Goal: Obtain resource: Download file/media

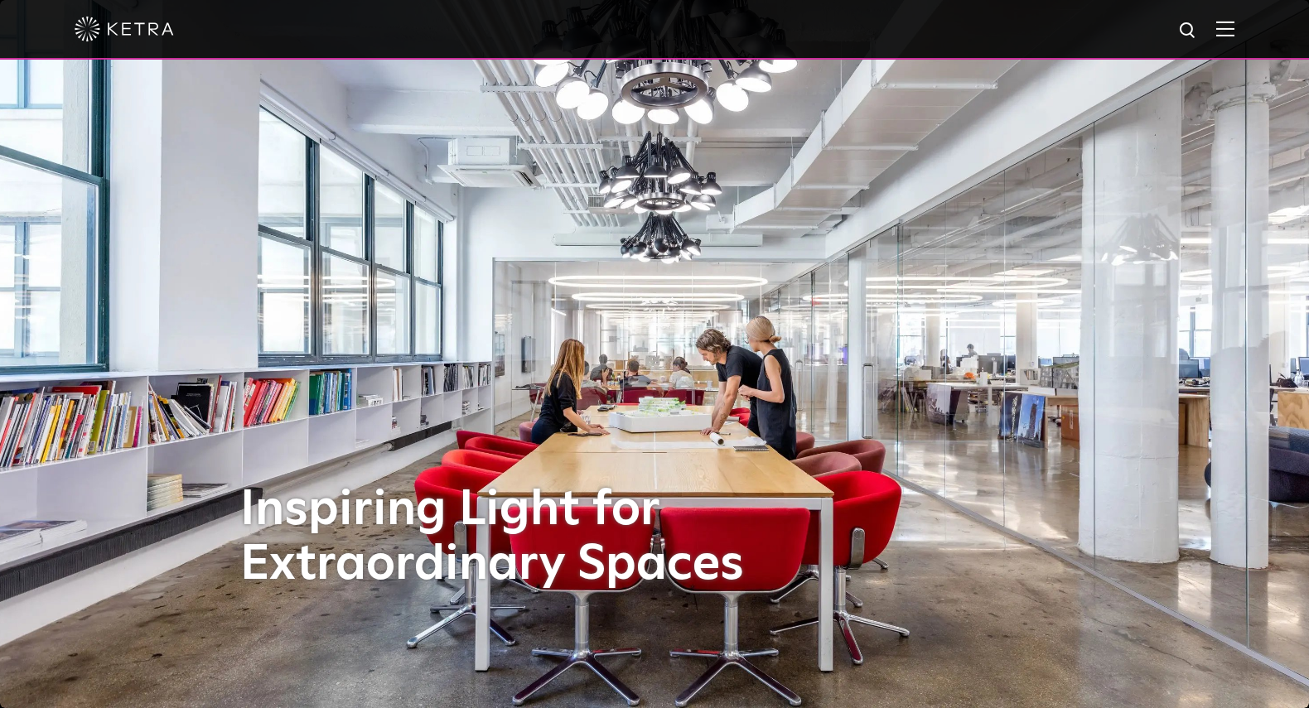
click at [1227, 41] on div at bounding box center [655, 29] width 1160 height 58
click at [1234, 27] on img at bounding box center [1225, 29] width 18 height 16
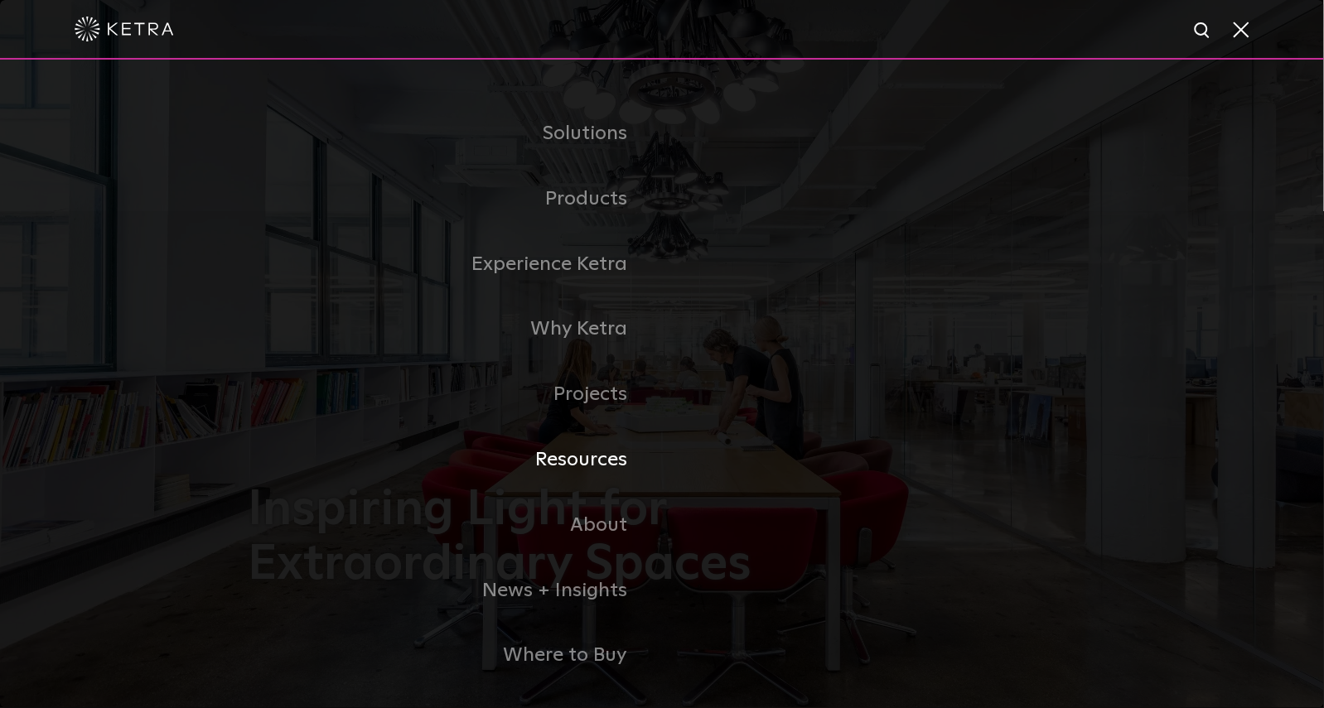
click at [602, 472] on link "Resources" at bounding box center [455, 459] width 414 height 65
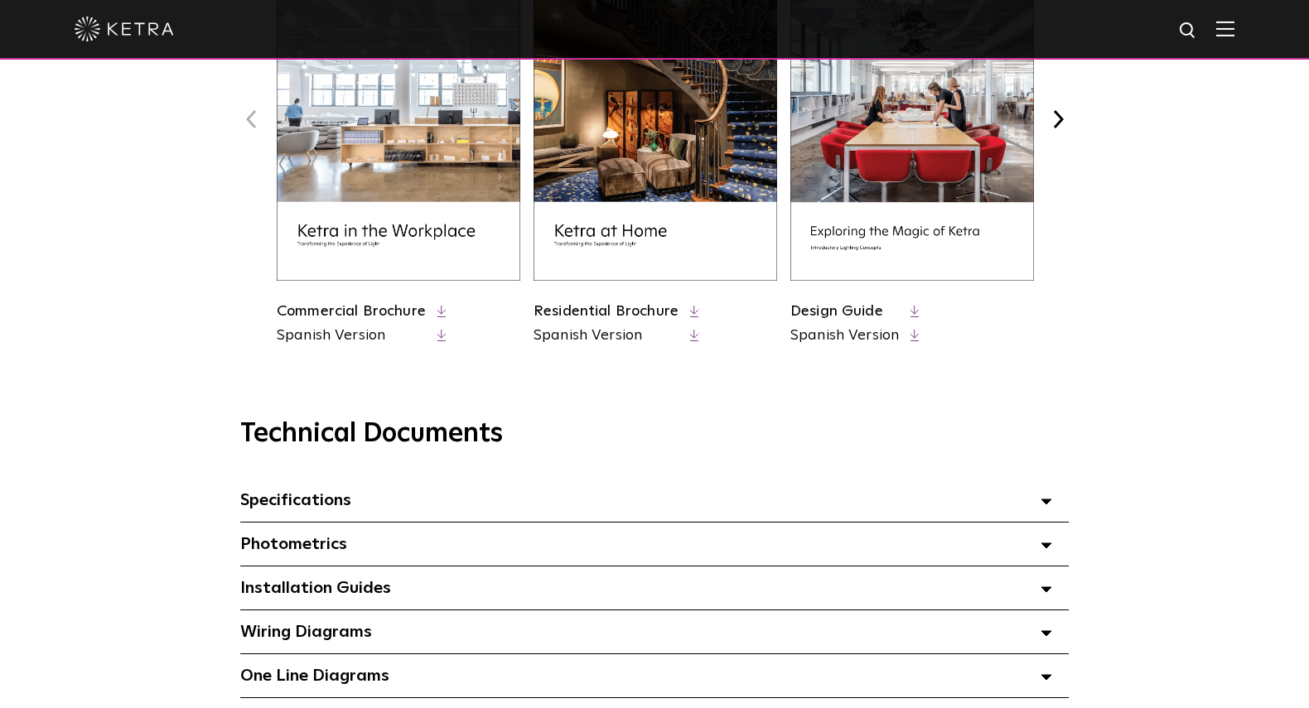
scroll to position [1139, 0]
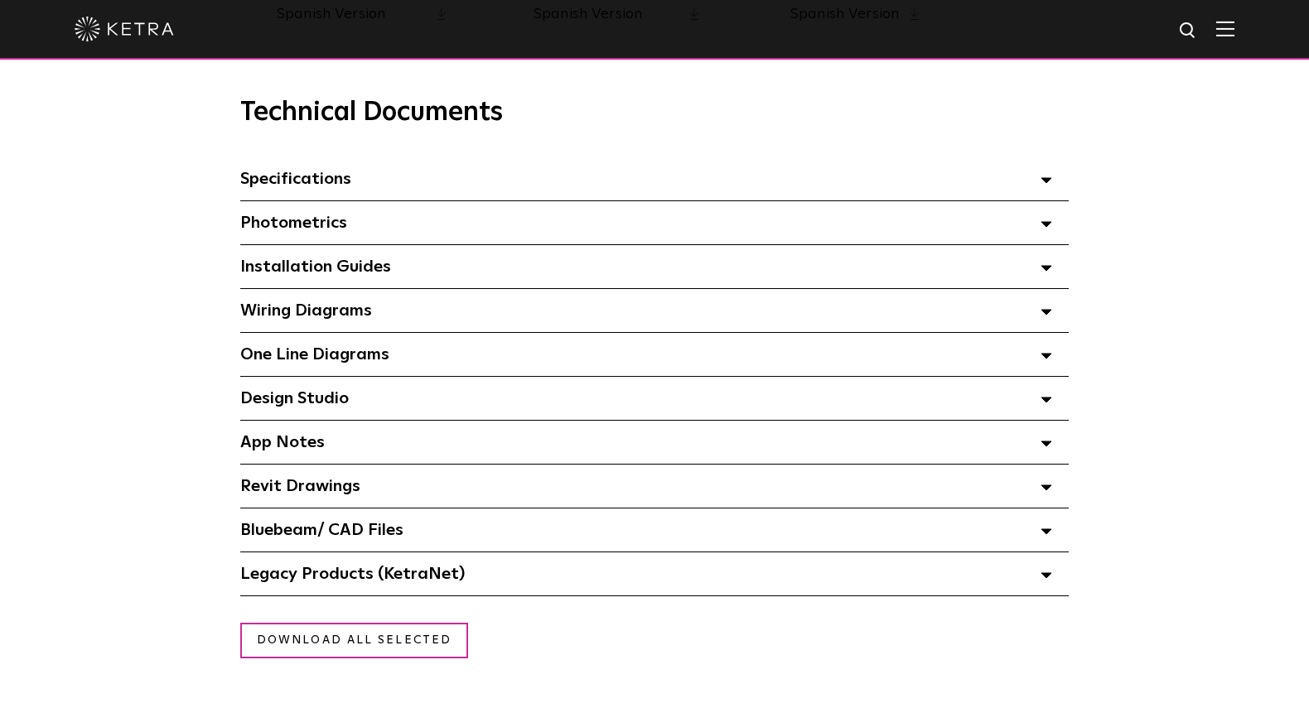
click at [1048, 490] on polygon at bounding box center [1046, 487] width 10 height 5
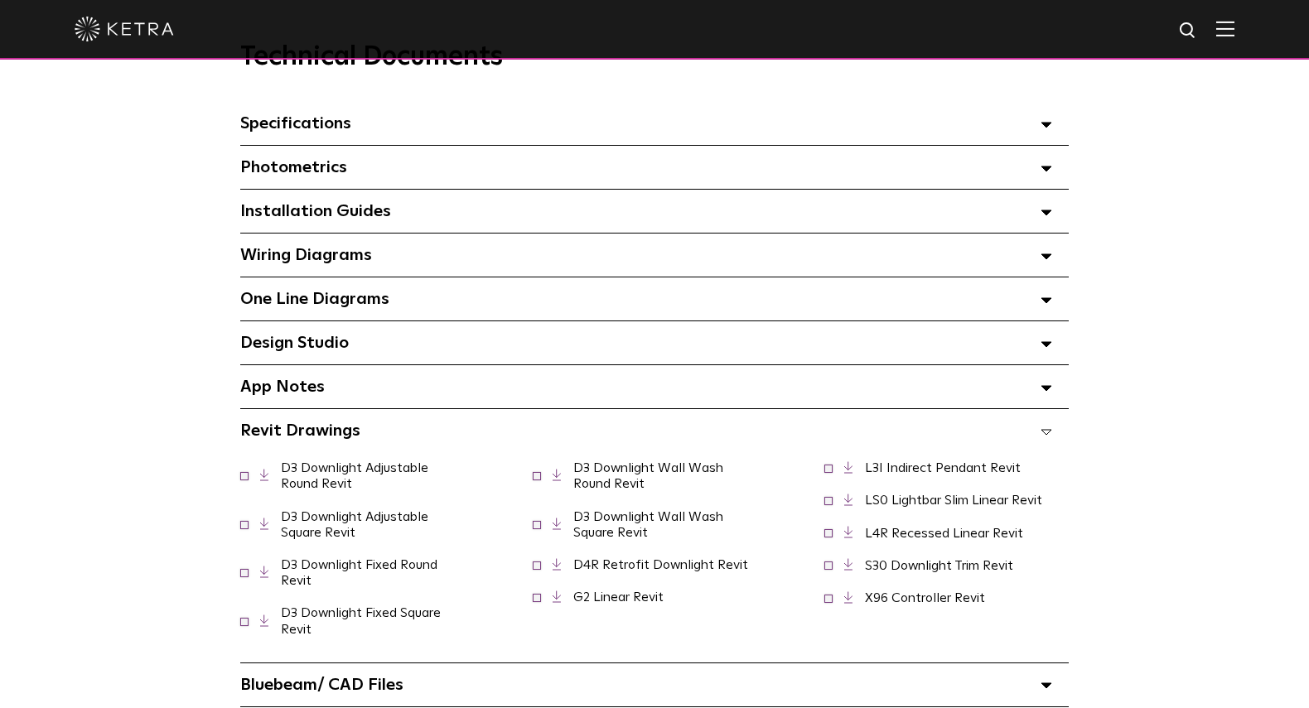
scroll to position [1243, 0]
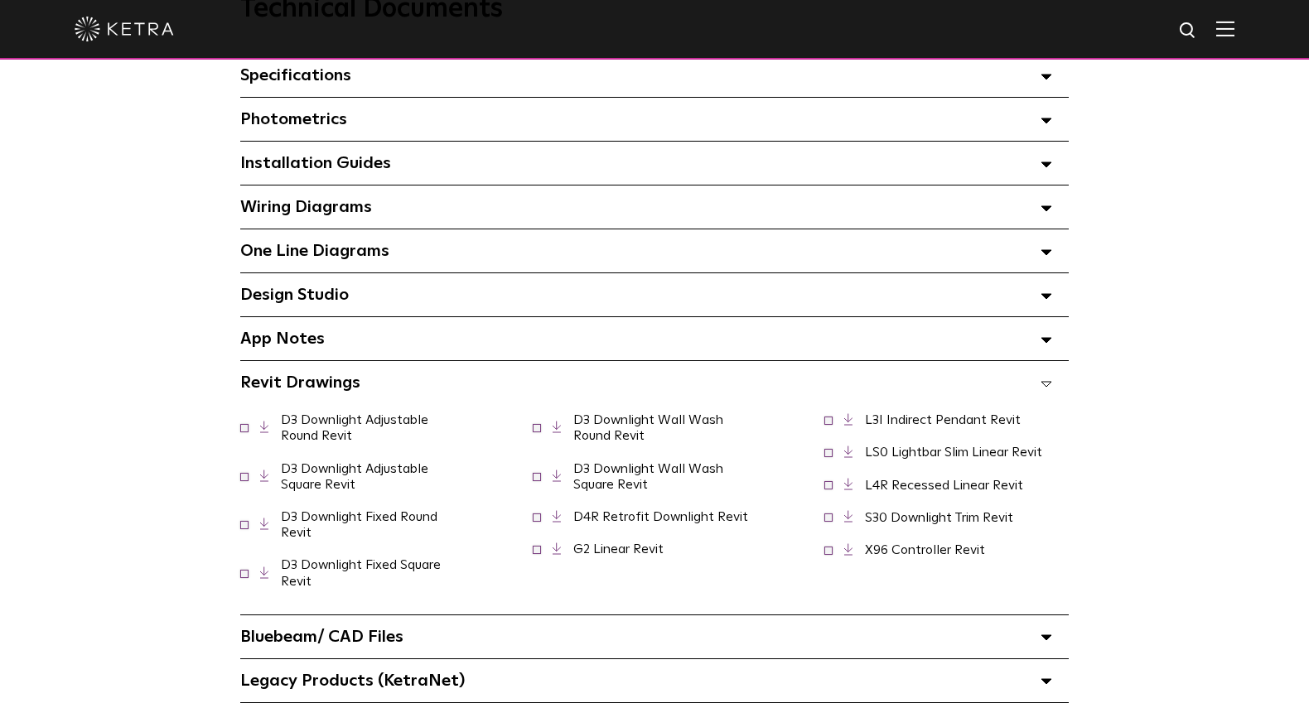
click at [348, 425] on link "D3 Downlight Adjustable Round Revit" at bounding box center [354, 427] width 147 height 29
